Goal: Task Accomplishment & Management: Use online tool/utility

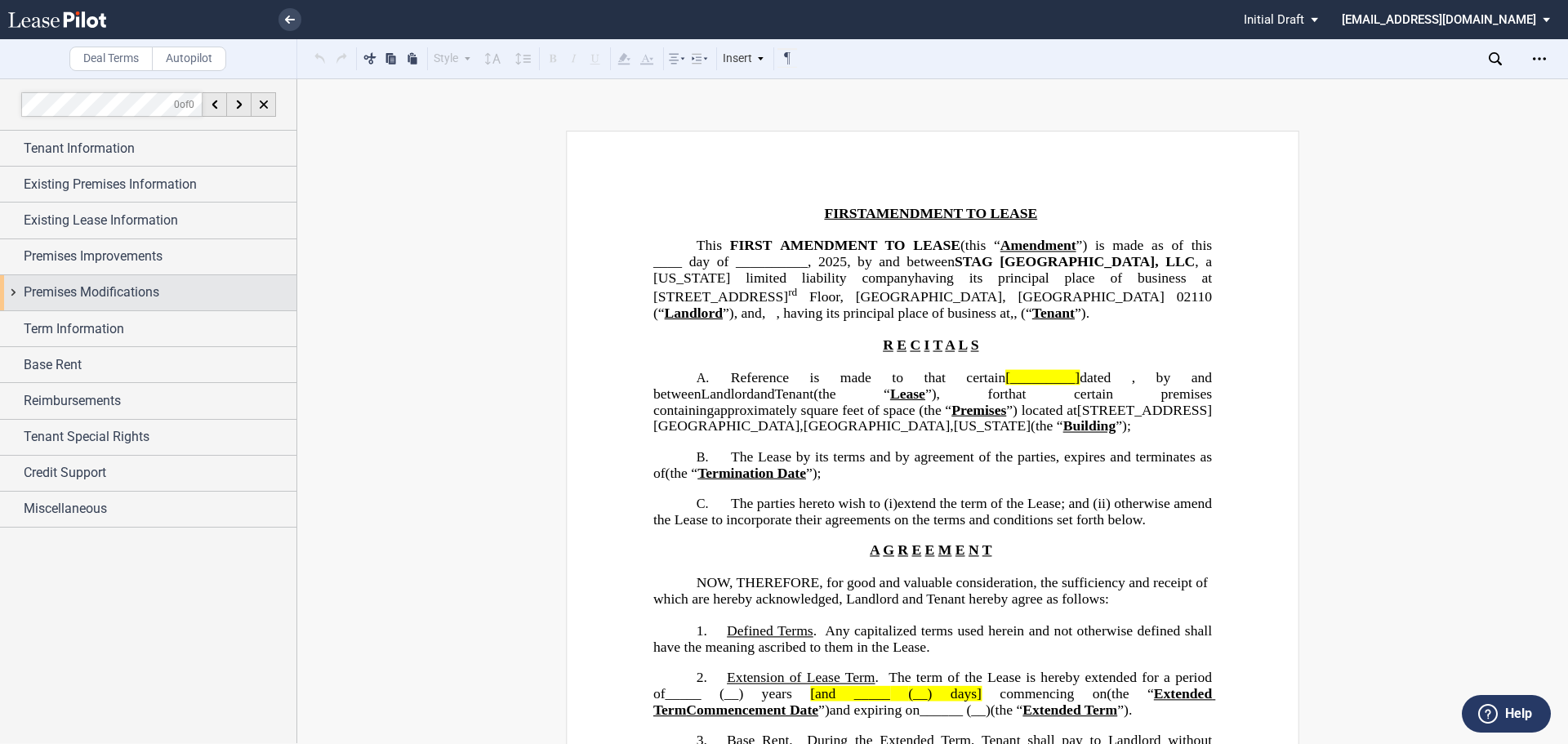
click at [191, 296] on div "Premises Modifications" at bounding box center [160, 292] width 273 height 19
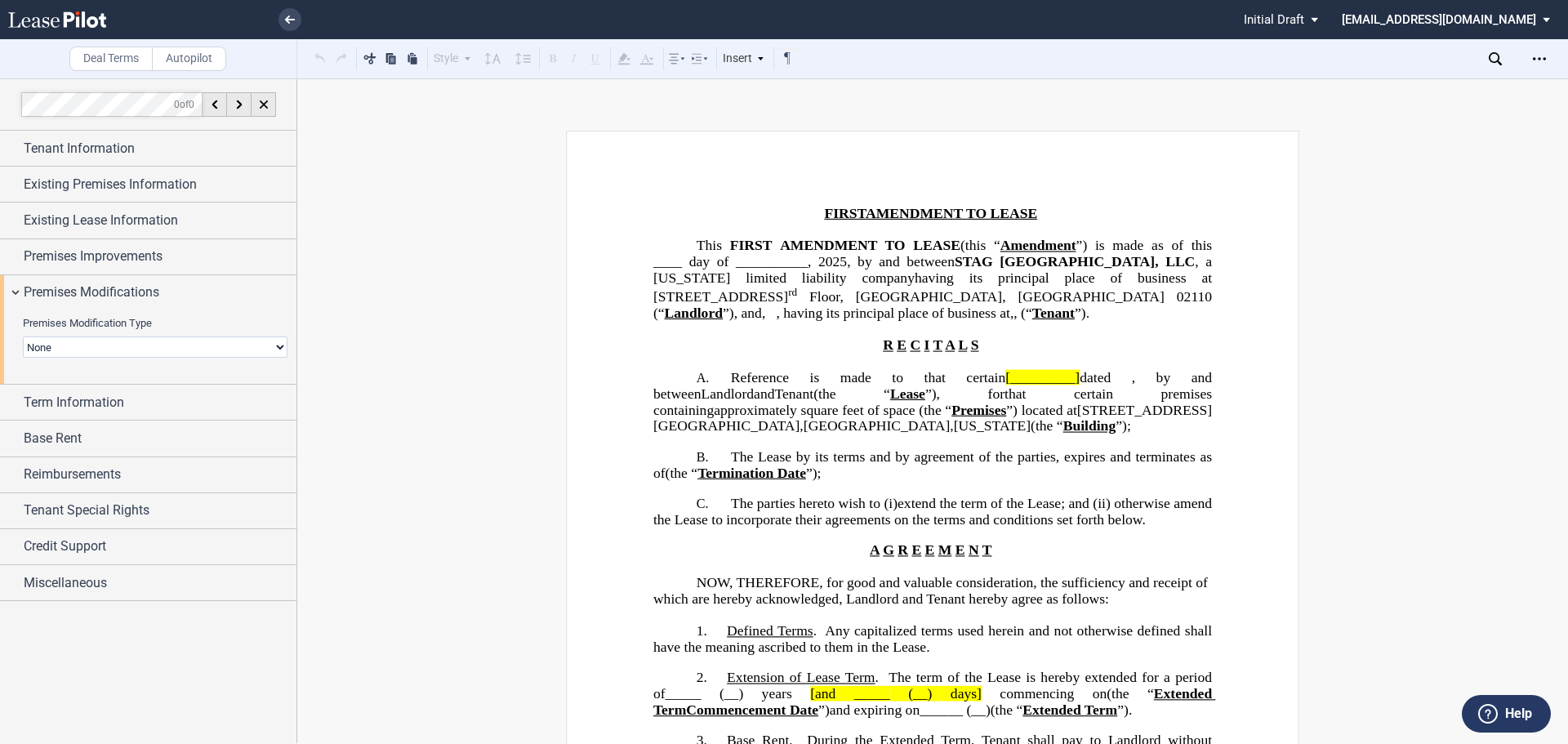
click at [170, 345] on select "None Expansion Reduction Termination" at bounding box center [155, 346] width 265 height 21
click at [72, 253] on span "Premises Improvements" at bounding box center [93, 256] width 139 height 19
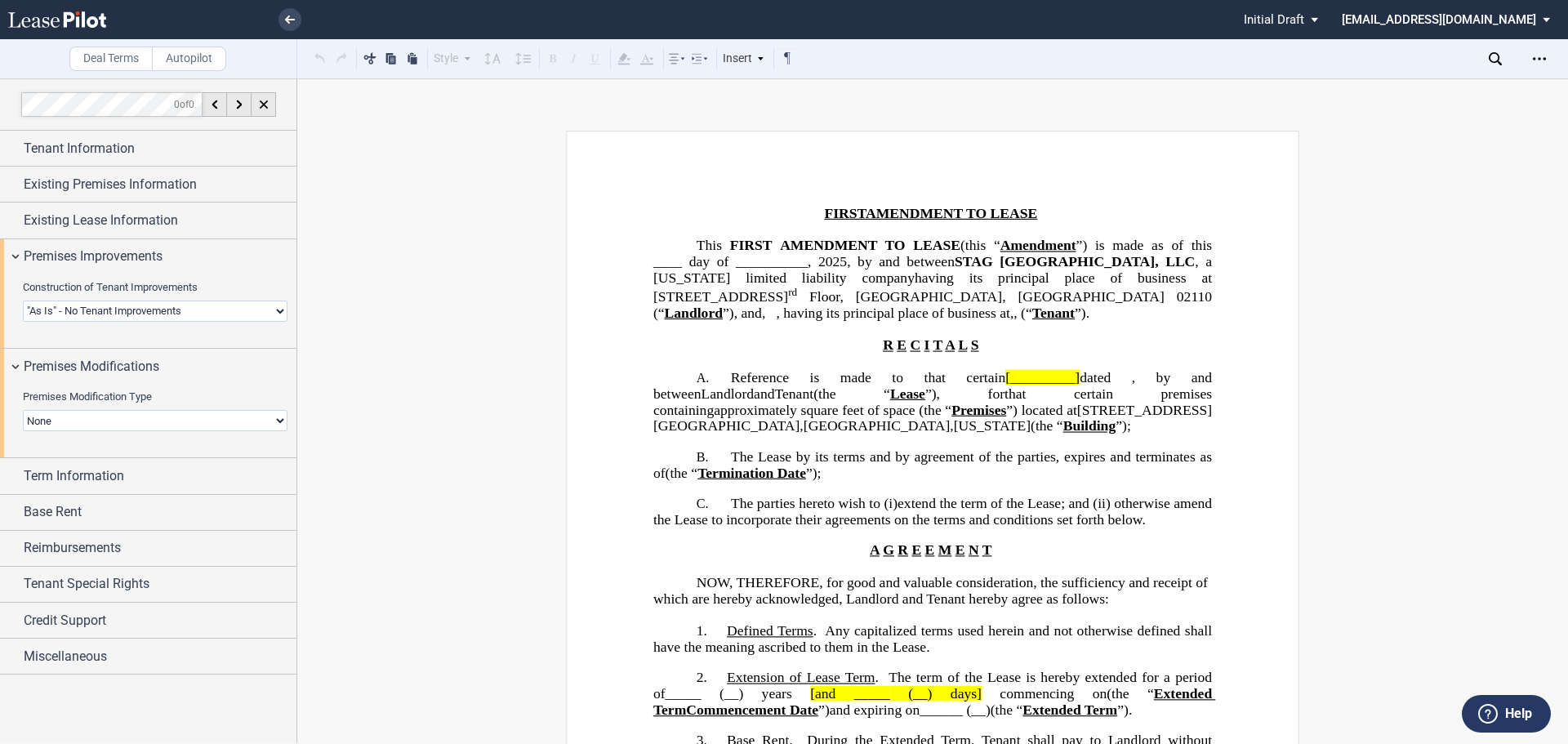
click at [128, 315] on select "Landlord Constructs Tenant Improvements Tenant Constructs Tenant Improvements "…" at bounding box center [155, 311] width 265 height 21
click at [23, 301] on select "Landlord Constructs Tenant Improvements Tenant Constructs Tenant Improvements "…" at bounding box center [155, 311] width 265 height 21
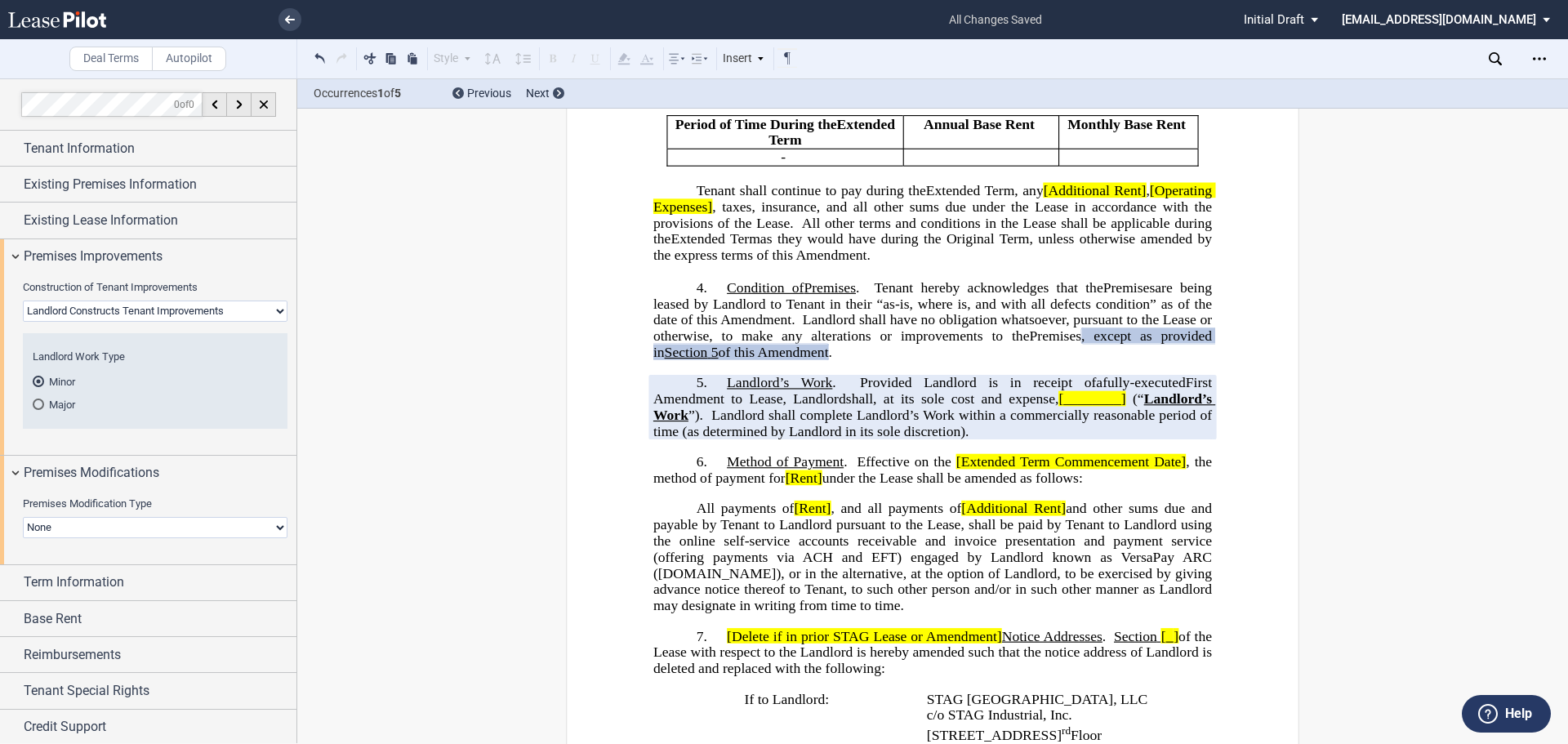
click at [163, 315] on select "Landlord Constructs Tenant Improvements Tenant Constructs Tenant Improvements "…" at bounding box center [155, 311] width 265 height 21
select select "tenant"
click at [23, 301] on select "Landlord Constructs Tenant Improvements Tenant Constructs Tenant Improvements "…" at bounding box center [155, 311] width 265 height 21
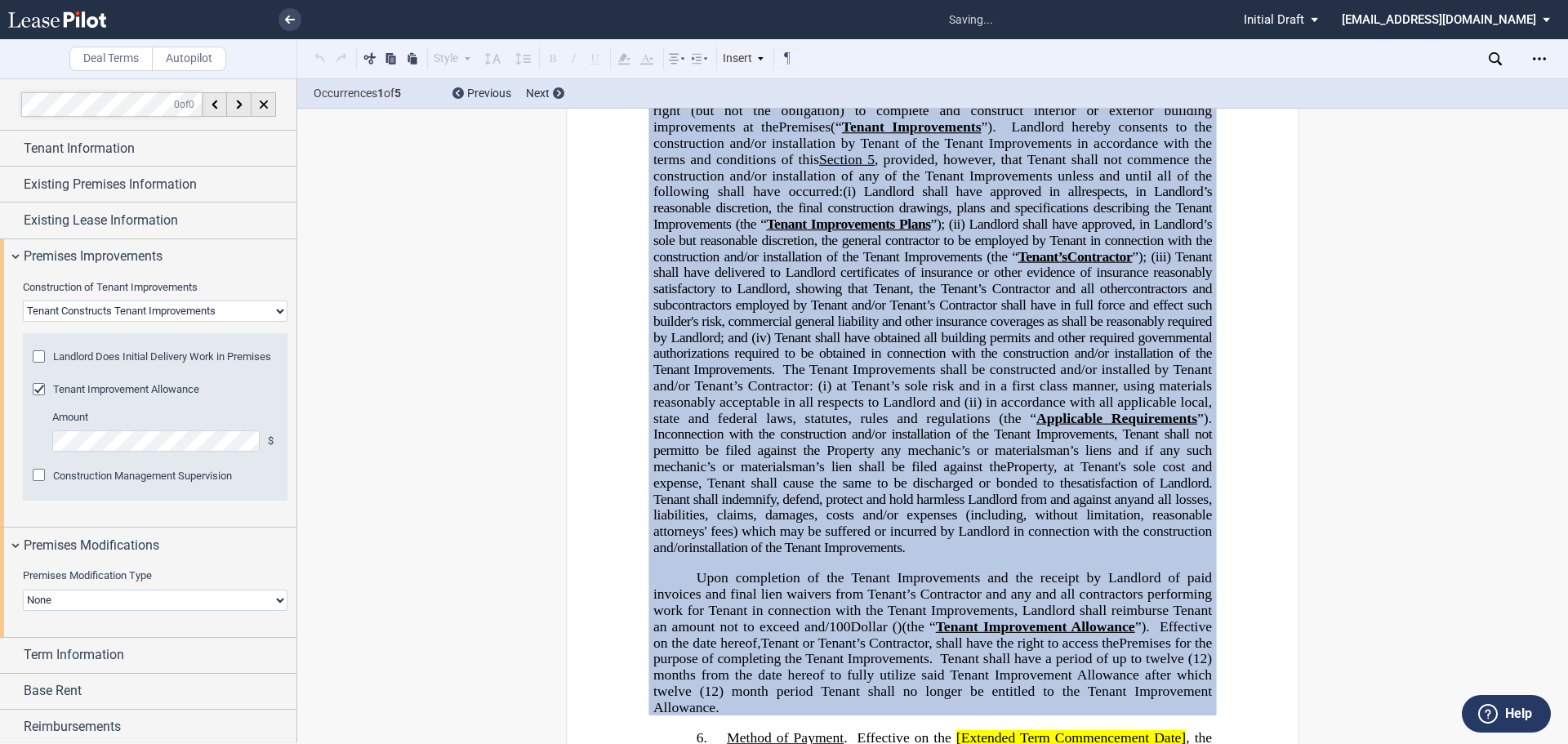
scroll to position [977, 0]
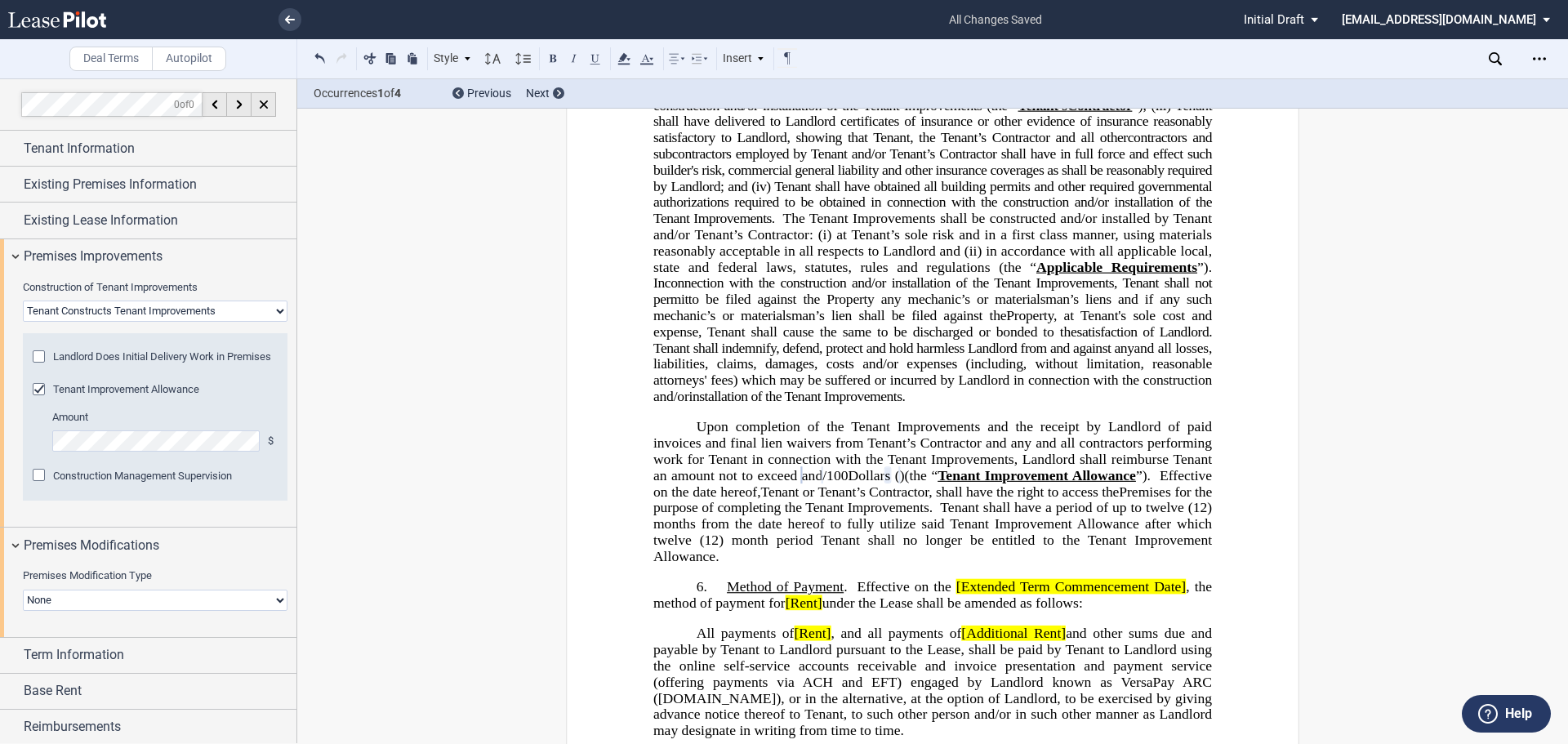
scroll to position [814, 0]
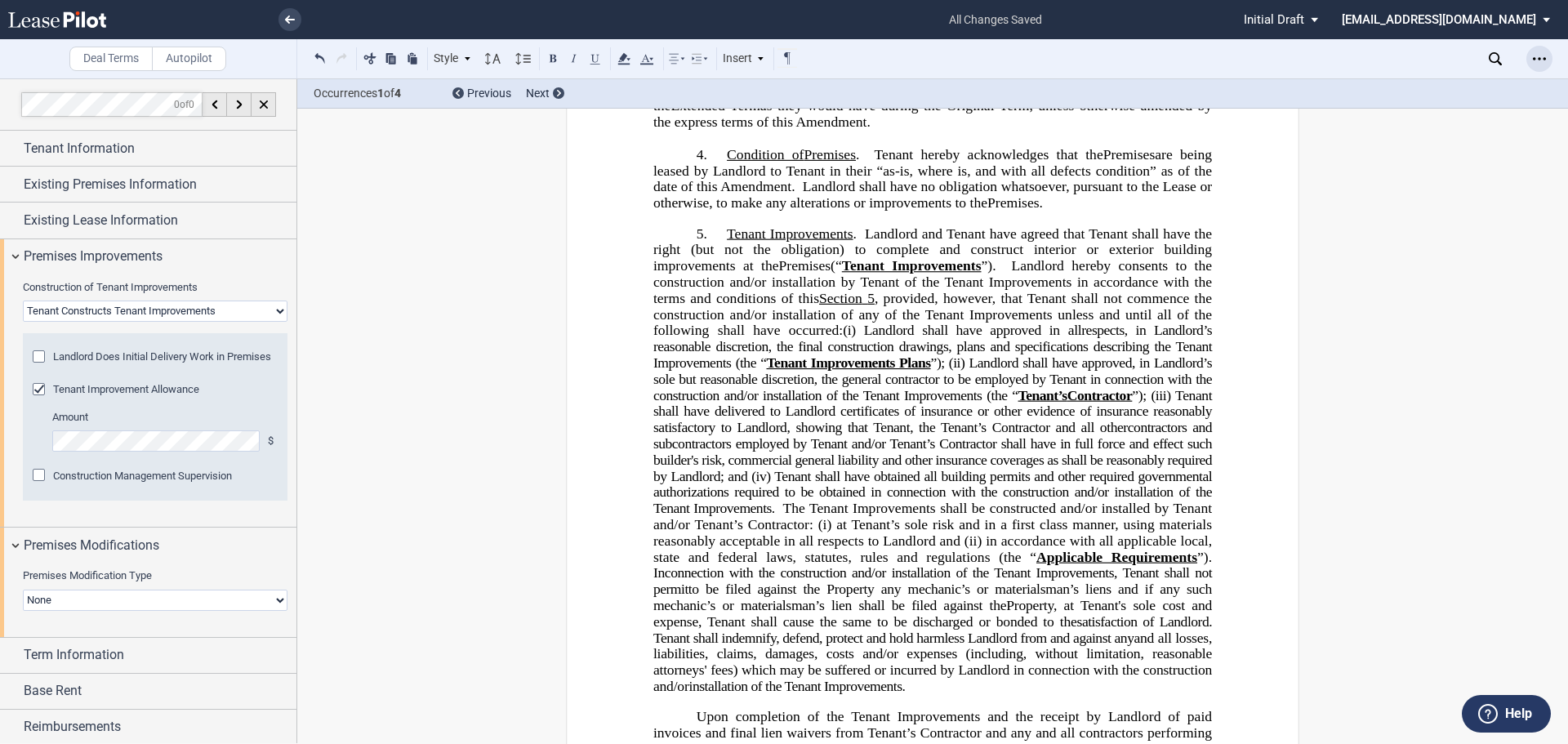
click at [1531, 58] on div "Open Lease options menu" at bounding box center [1539, 58] width 26 height 26
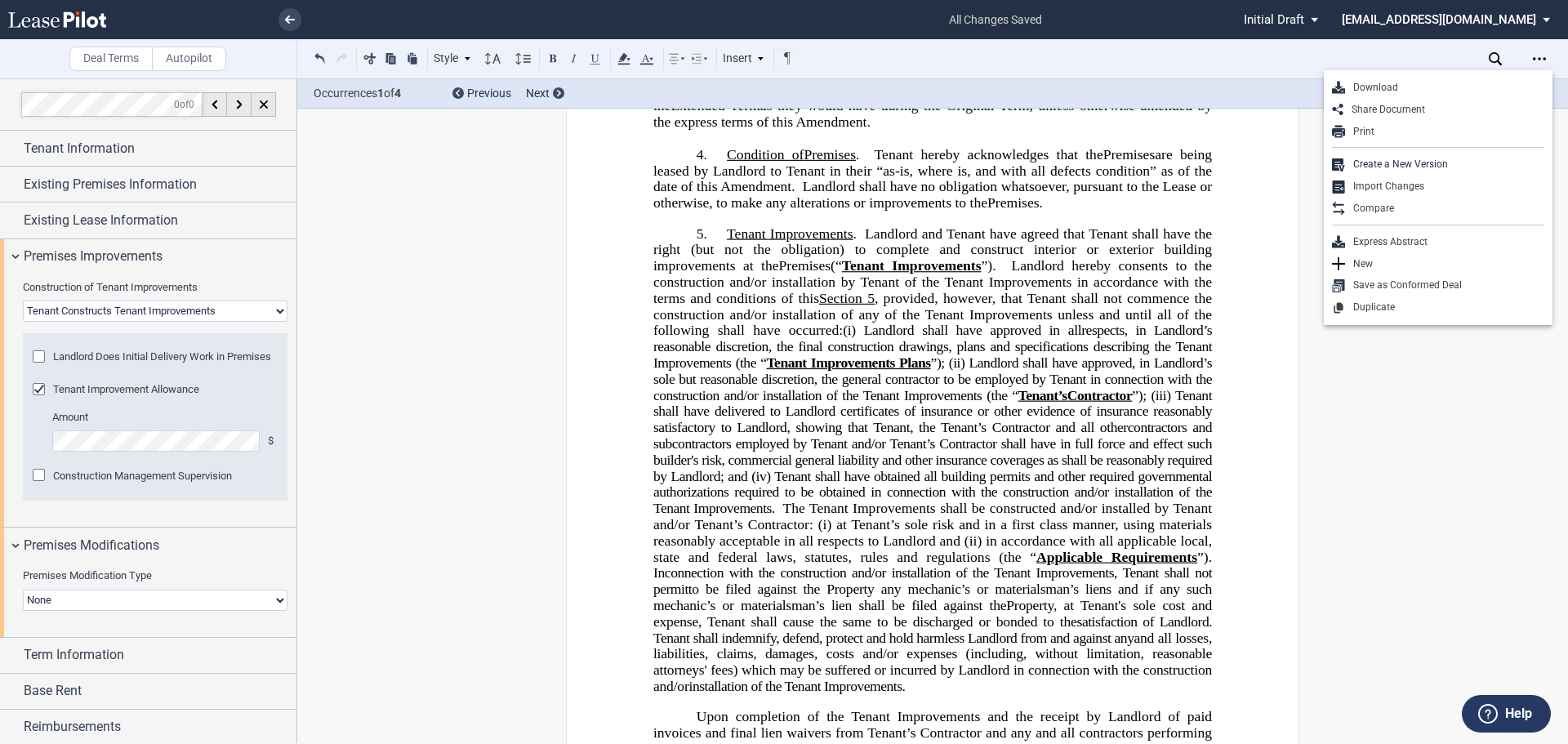
click at [1437, 85] on div "Download" at bounding box center [1445, 88] width 200 height 13
